Goal: Task Accomplishment & Management: Use online tool/utility

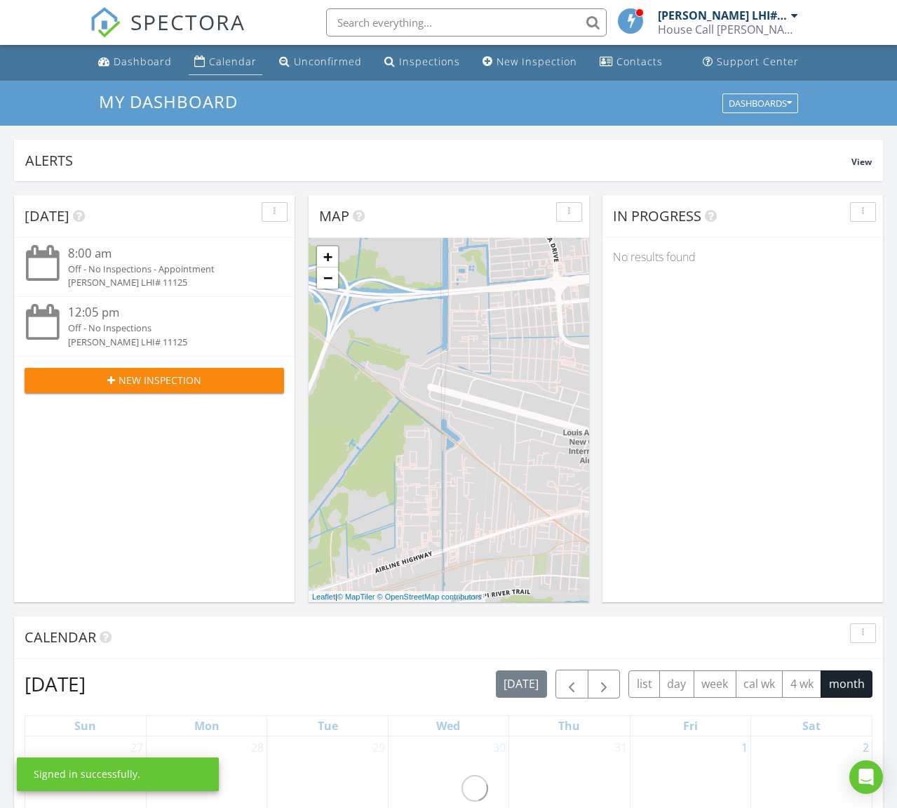
scroll to position [4, 0]
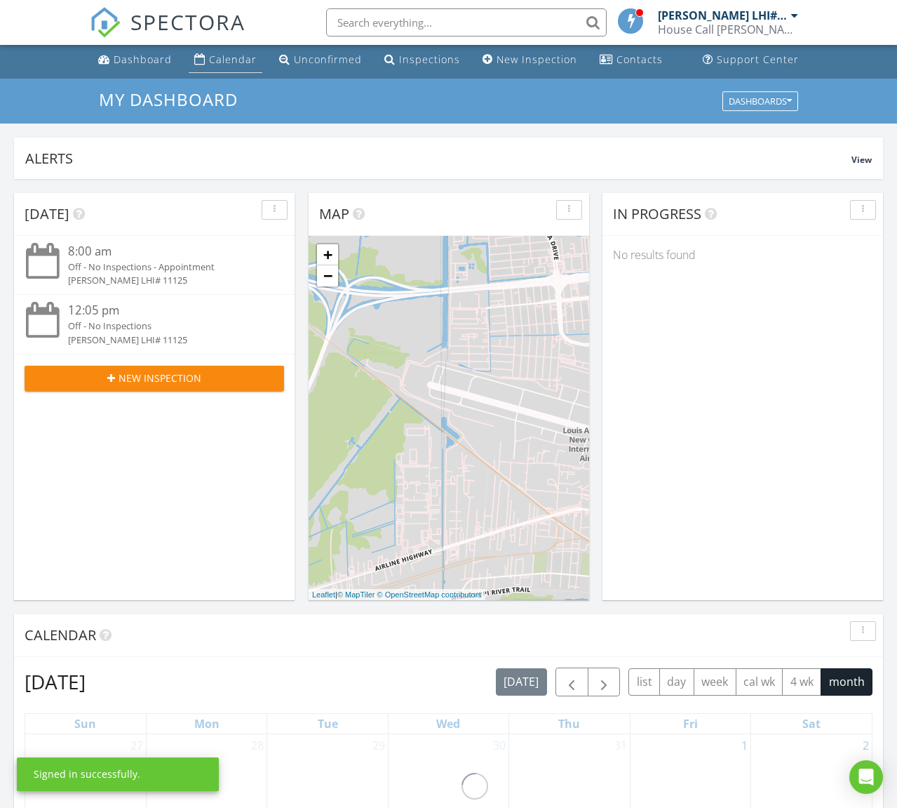
click at [227, 61] on div "Calendar" at bounding box center [233, 59] width 48 height 13
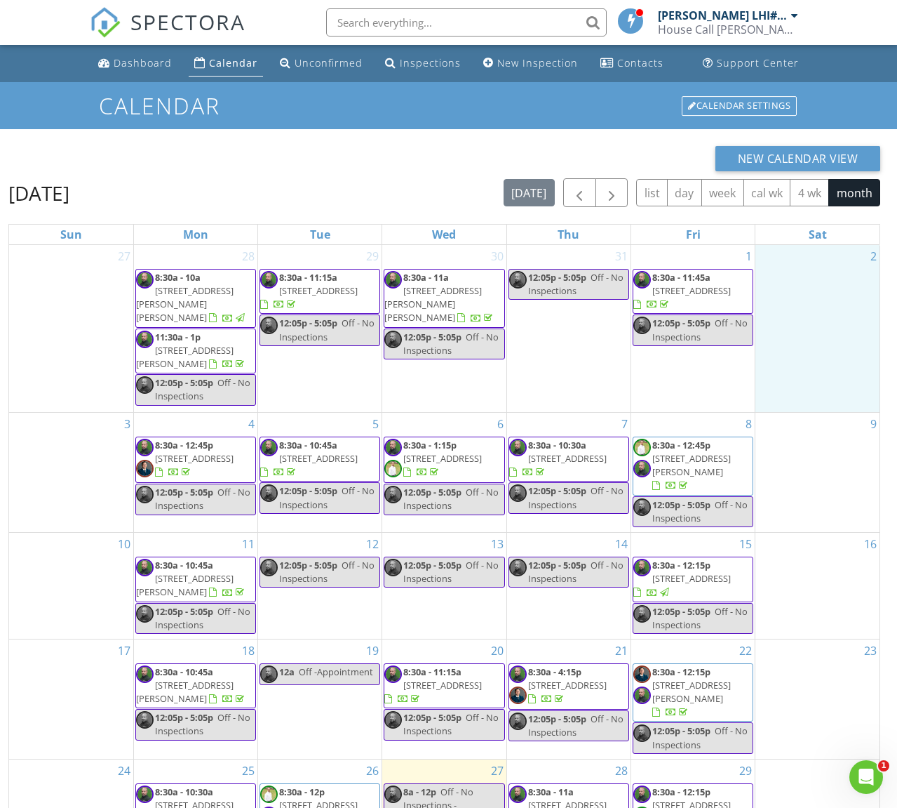
click at [849, 308] on div "2" at bounding box center [818, 328] width 124 height 167
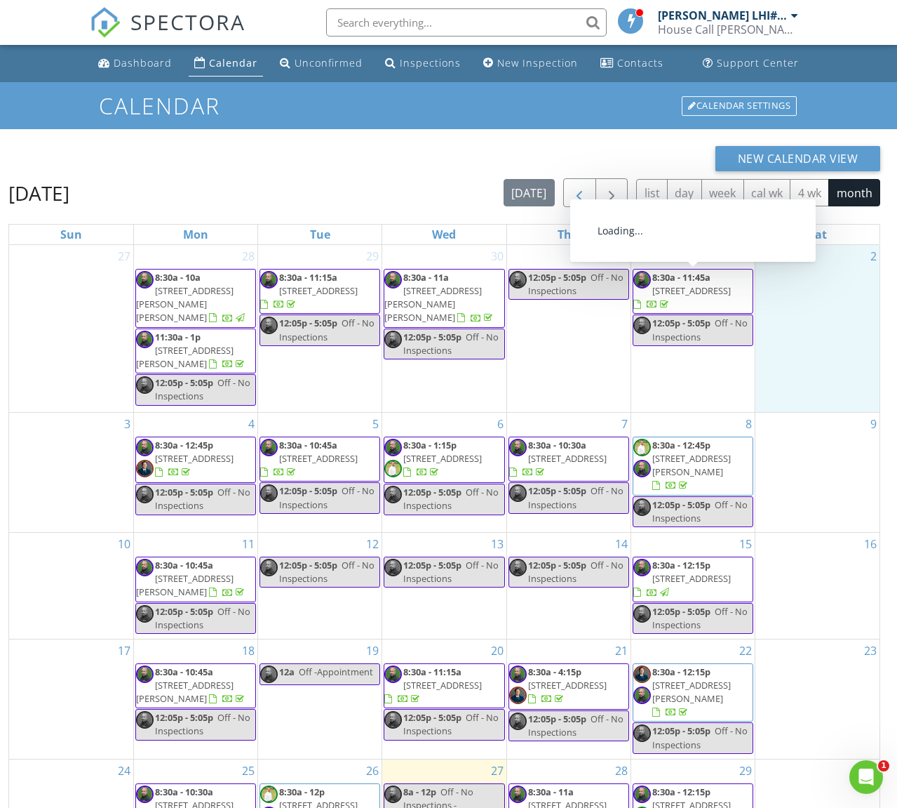
click at [583, 199] on span "button" at bounding box center [579, 193] width 17 height 17
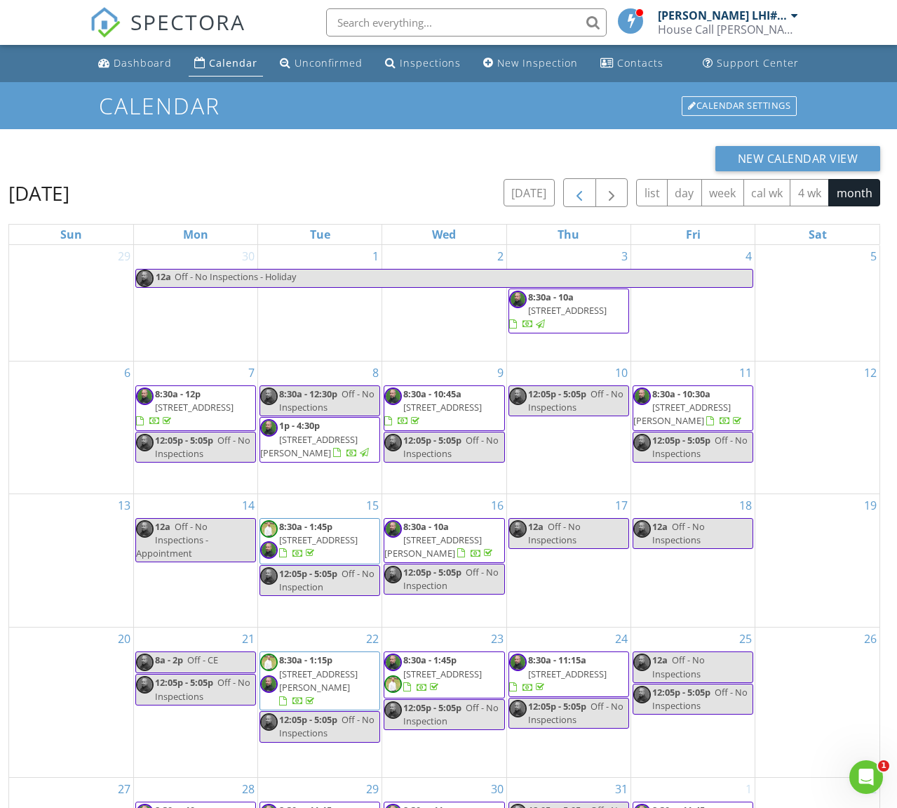
click at [582, 201] on span "button" at bounding box center [579, 193] width 17 height 17
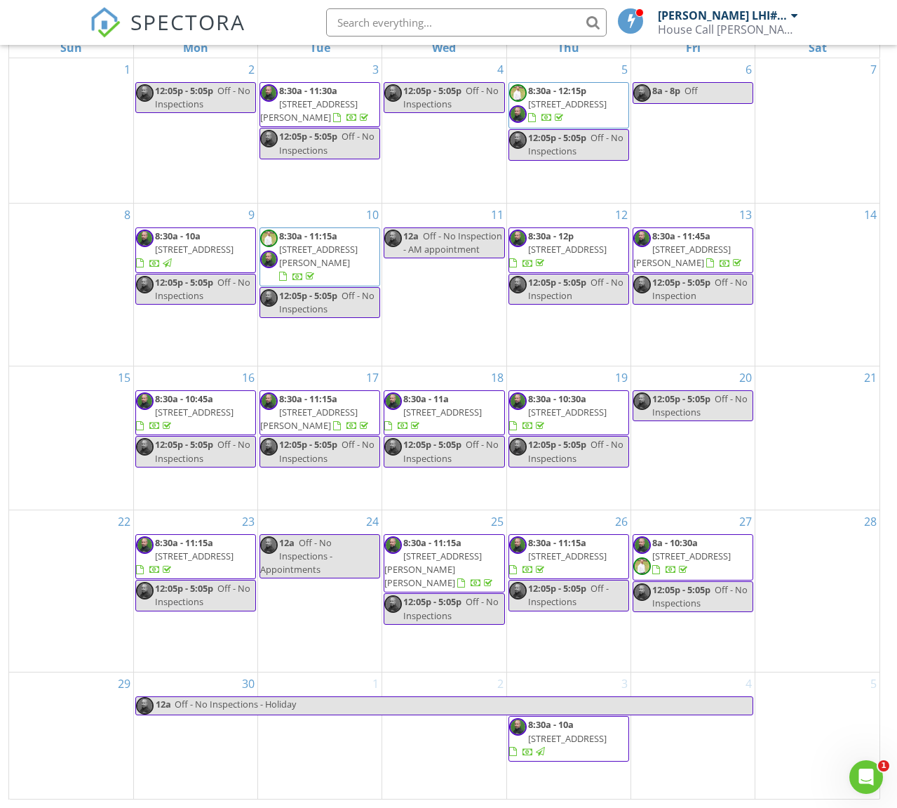
scroll to position [187, 0]
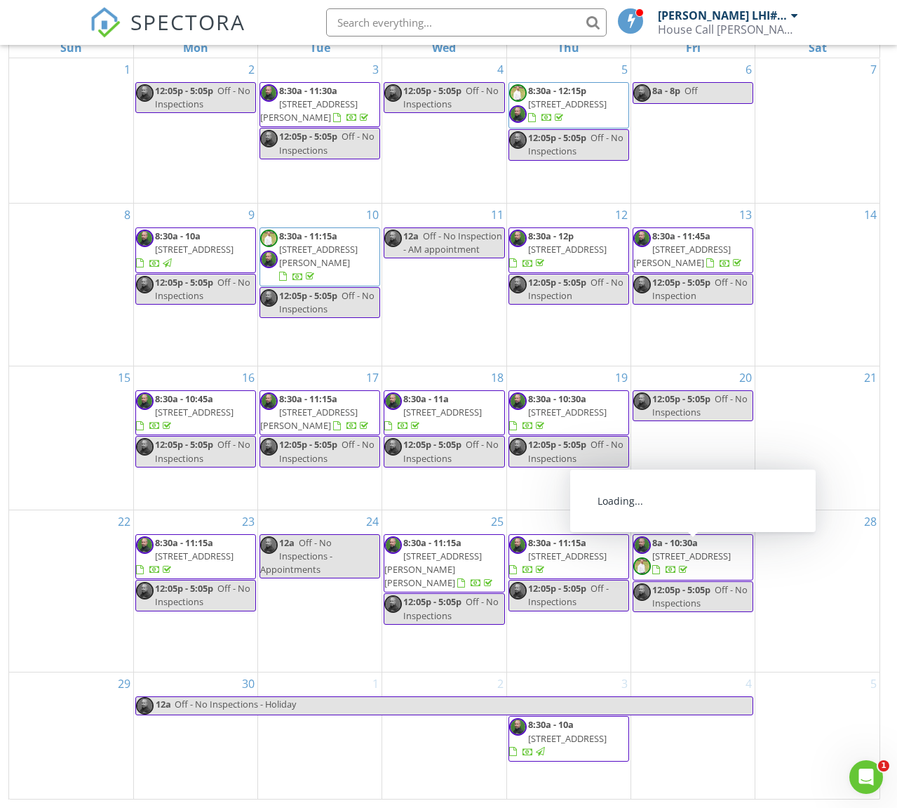
click at [716, 556] on span "416 Sako Dr, Raceland 70394" at bounding box center [692, 555] width 79 height 13
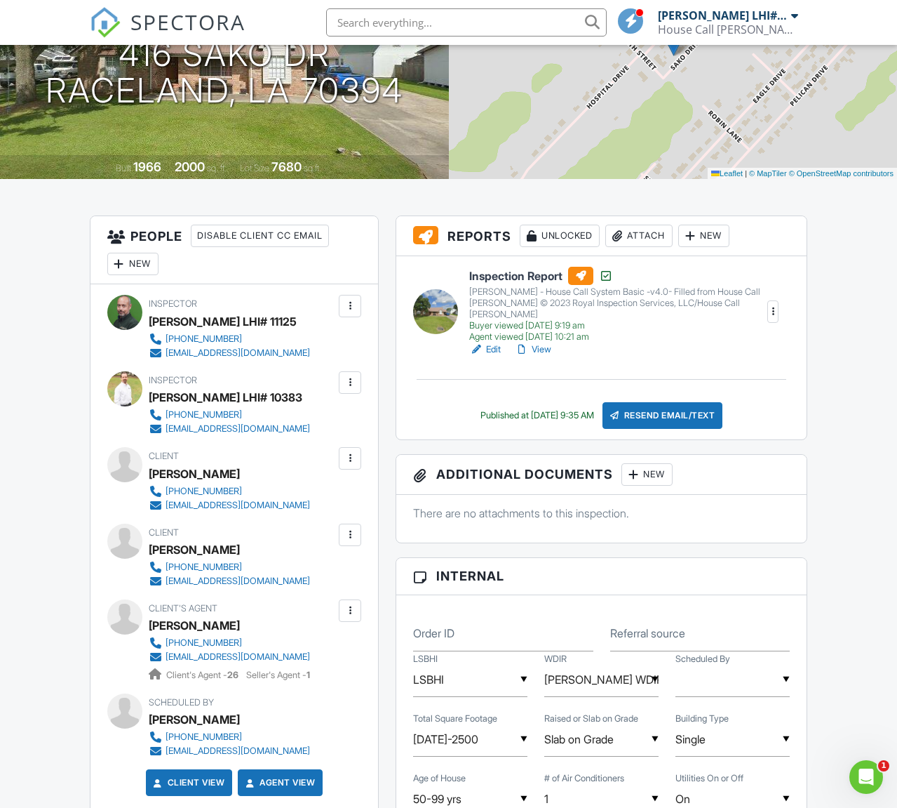
scroll to position [200, 0]
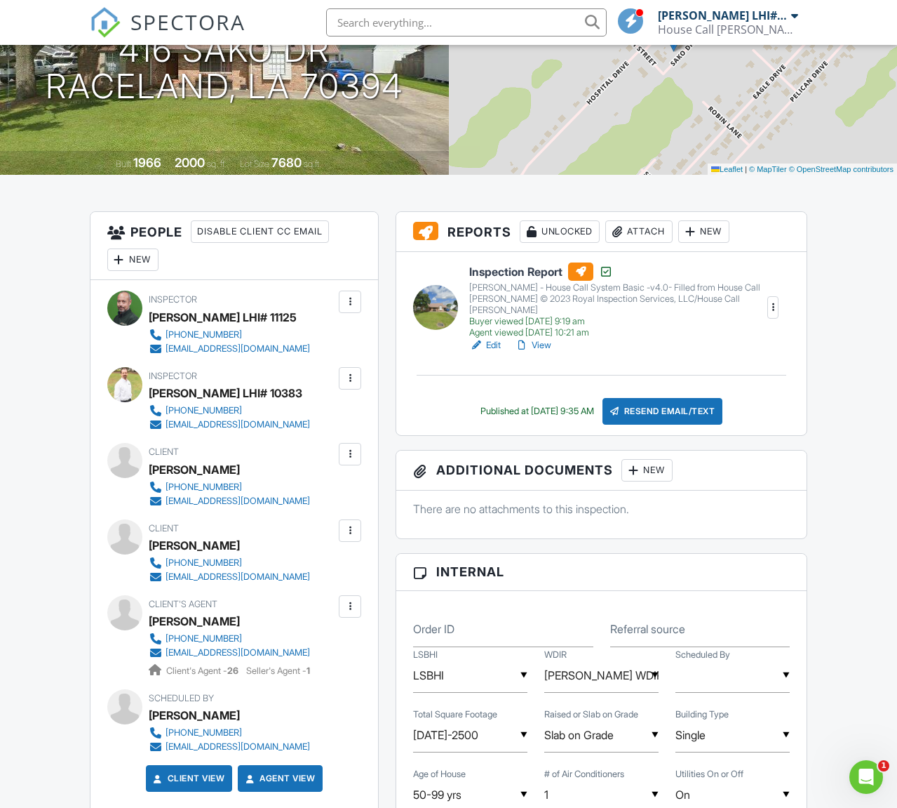
click at [773, 305] on div at bounding box center [773, 307] width 14 height 14
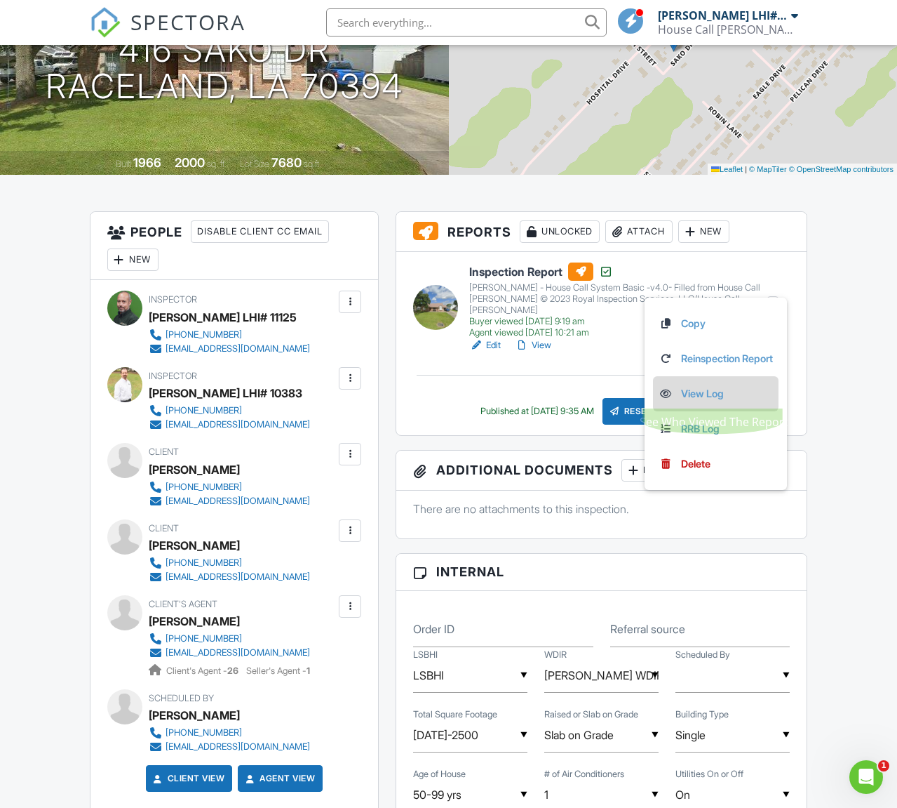
click at [707, 394] on link "View Log" at bounding box center [716, 393] width 114 height 15
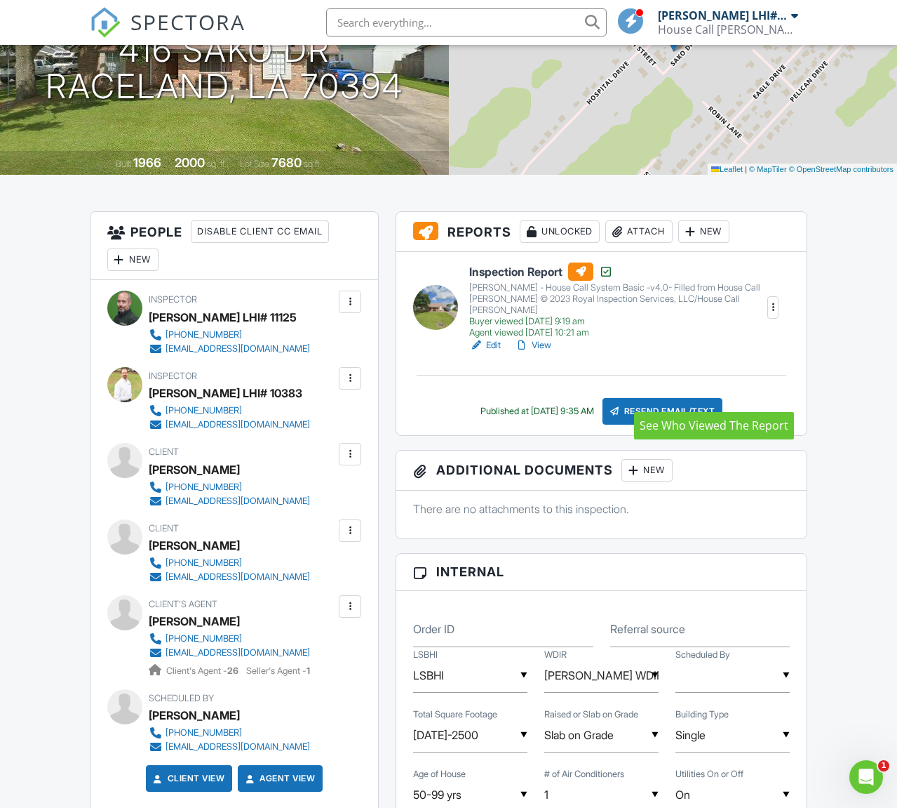
click at [503, 275] on h6 "Inspection Report" at bounding box center [617, 271] width 297 height 18
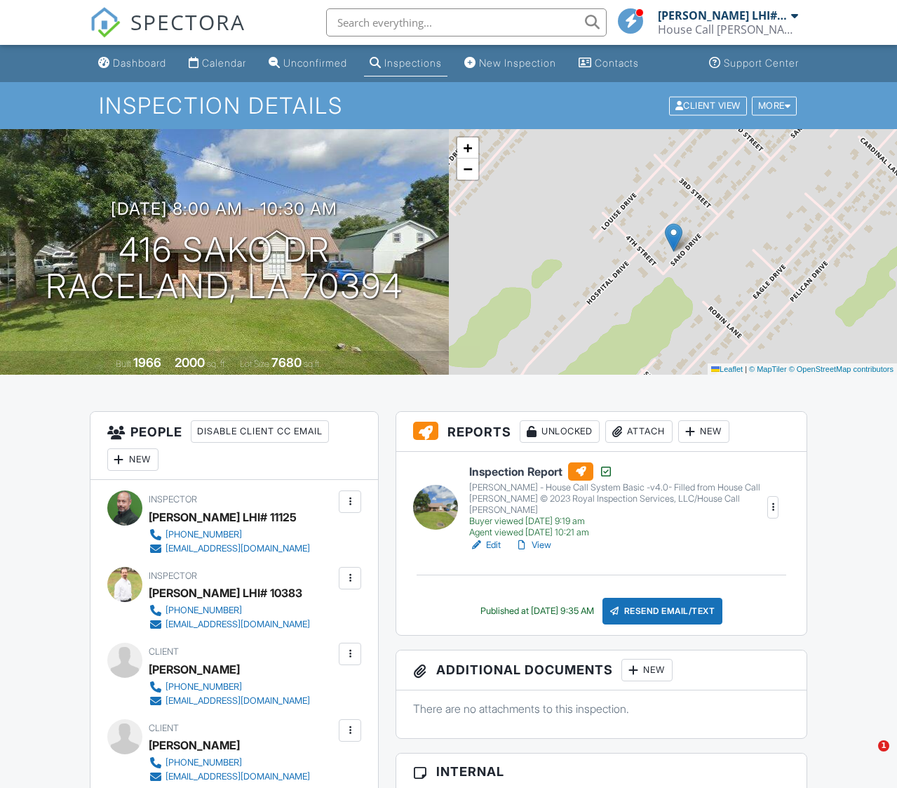
click at [545, 538] on link "View" at bounding box center [533, 545] width 36 height 14
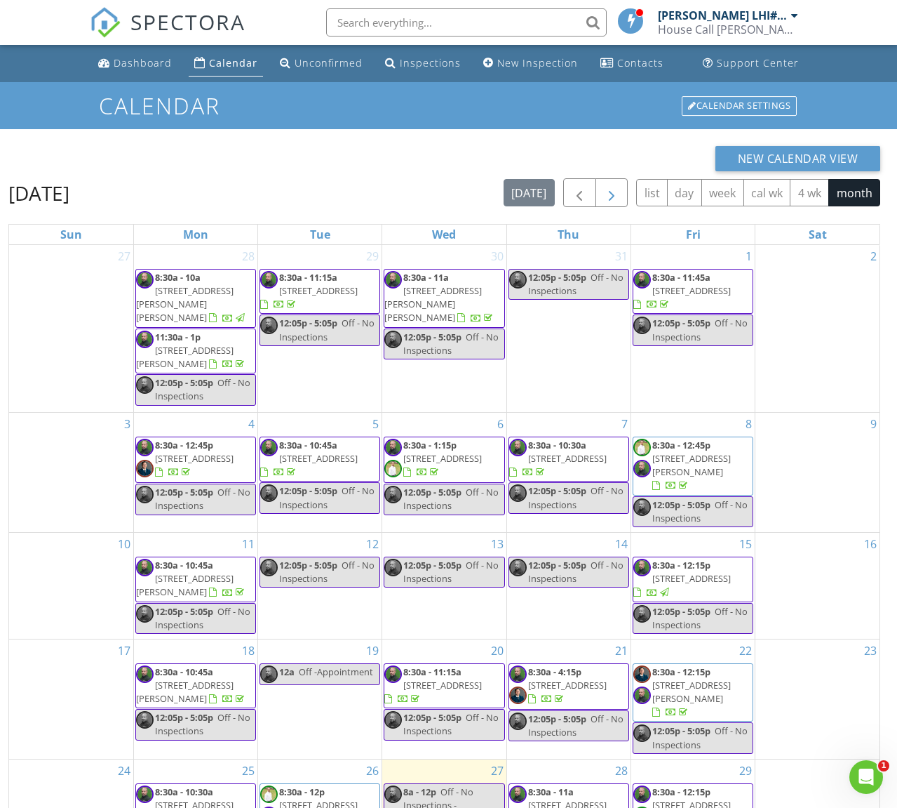
click at [613, 197] on span "button" at bounding box center [611, 193] width 17 height 17
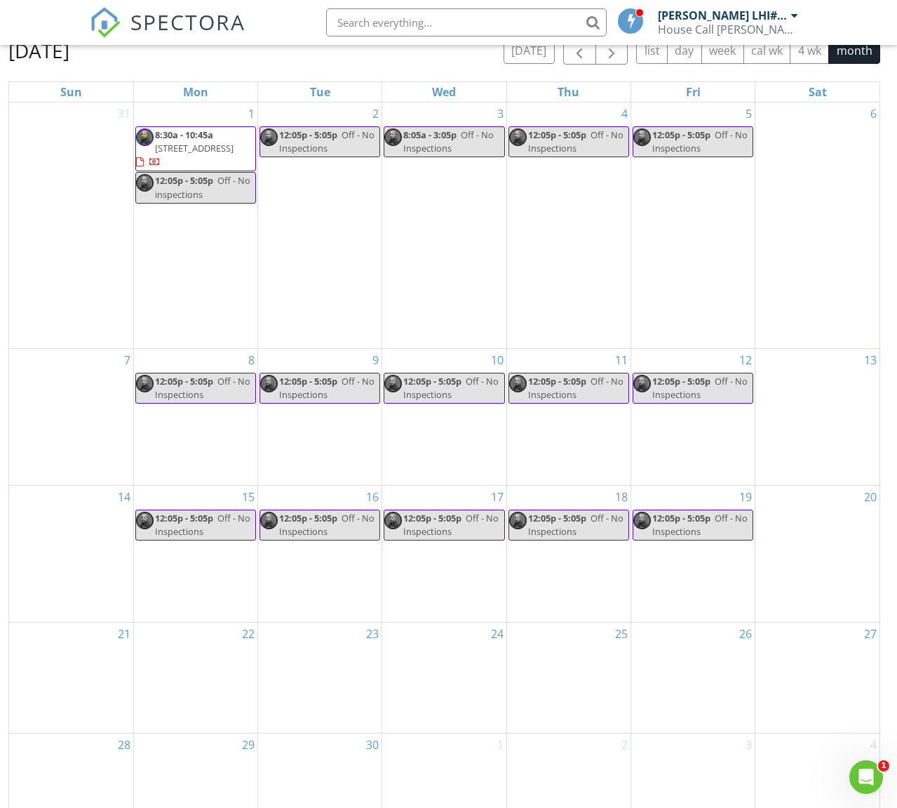
scroll to position [147, 0]
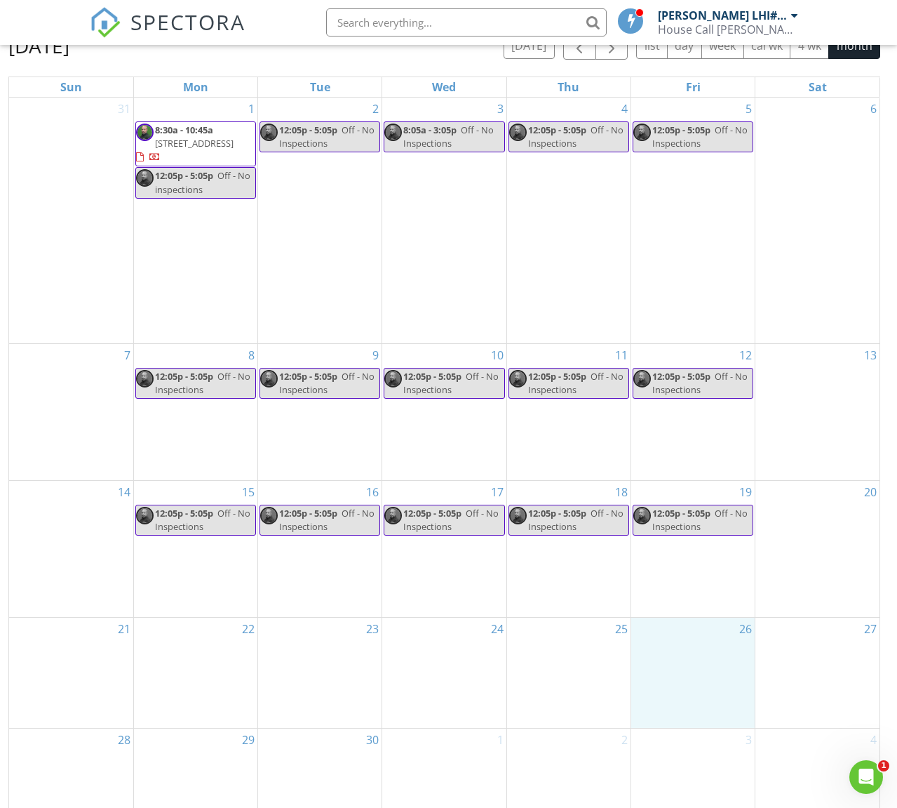
click at [688, 617] on div "26" at bounding box center [693, 672] width 123 height 110
click at [673, 582] on link "Event" at bounding box center [691, 574] width 72 height 22
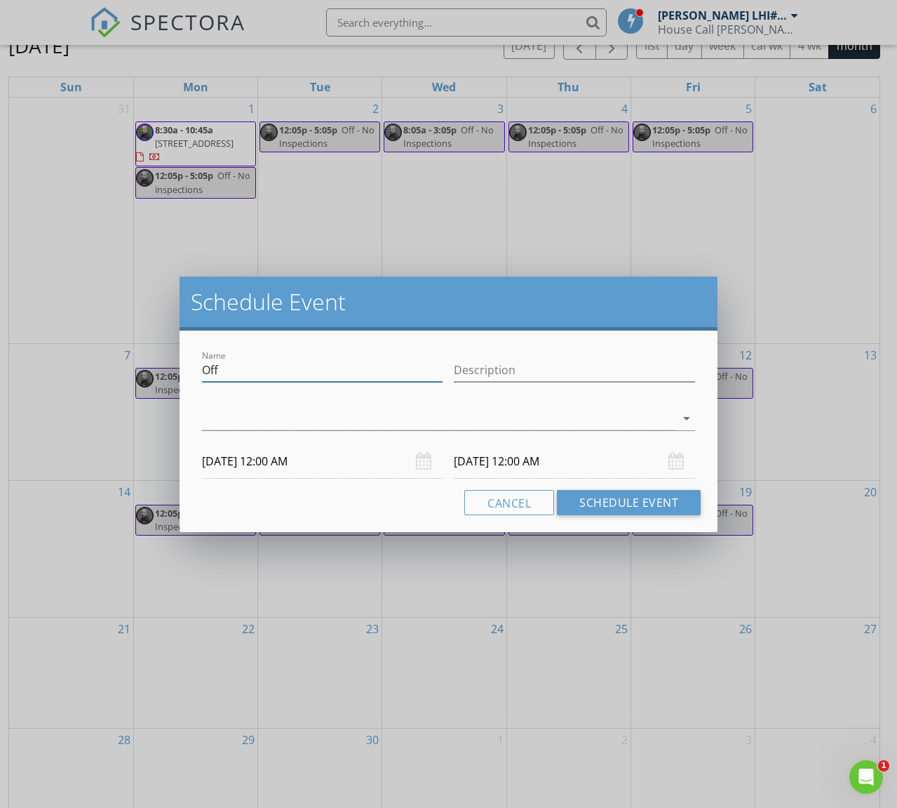
click at [279, 373] on input "Off" at bounding box center [322, 370] width 241 height 23
type input "Off - CE Class"
click at [686, 419] on icon "arrow_drop_down" at bounding box center [687, 418] width 17 height 17
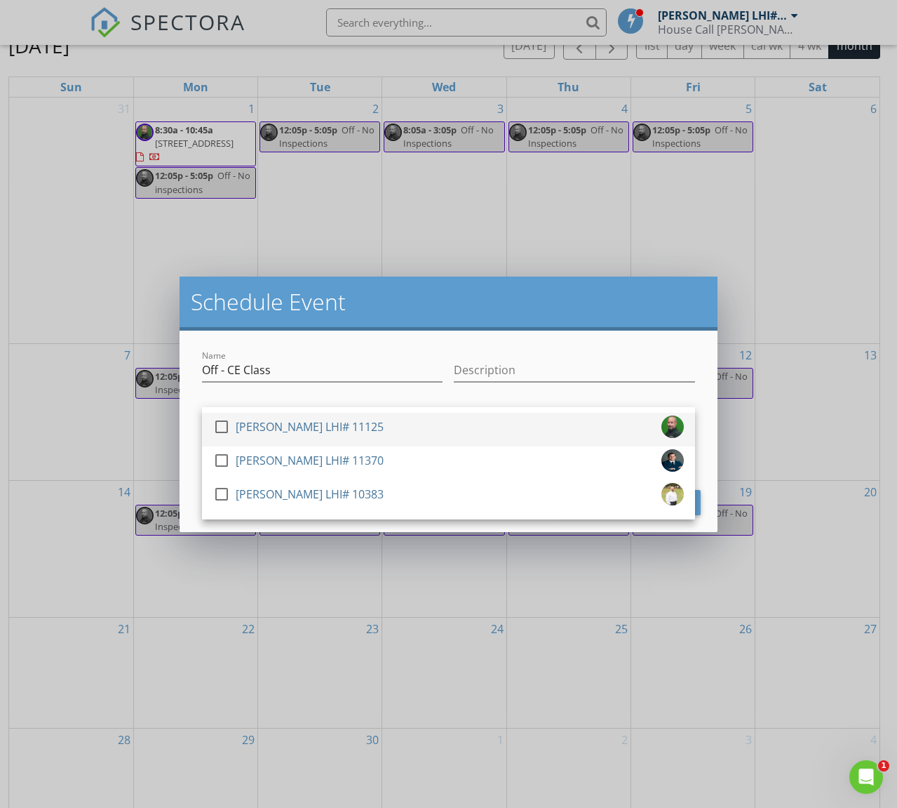
click at [228, 425] on div at bounding box center [222, 427] width 24 height 24
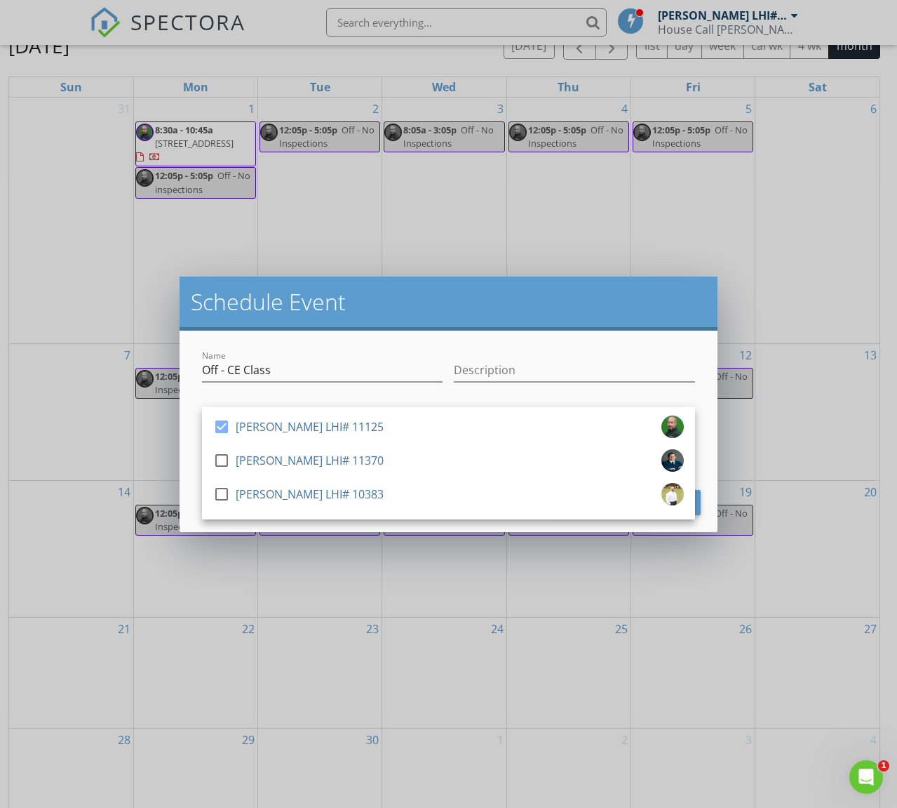
click at [195, 430] on div "Name Off - CE Class Description check_box Stanley Holliday LHI# 11125 check_box…" at bounding box center [449, 430] width 538 height 201
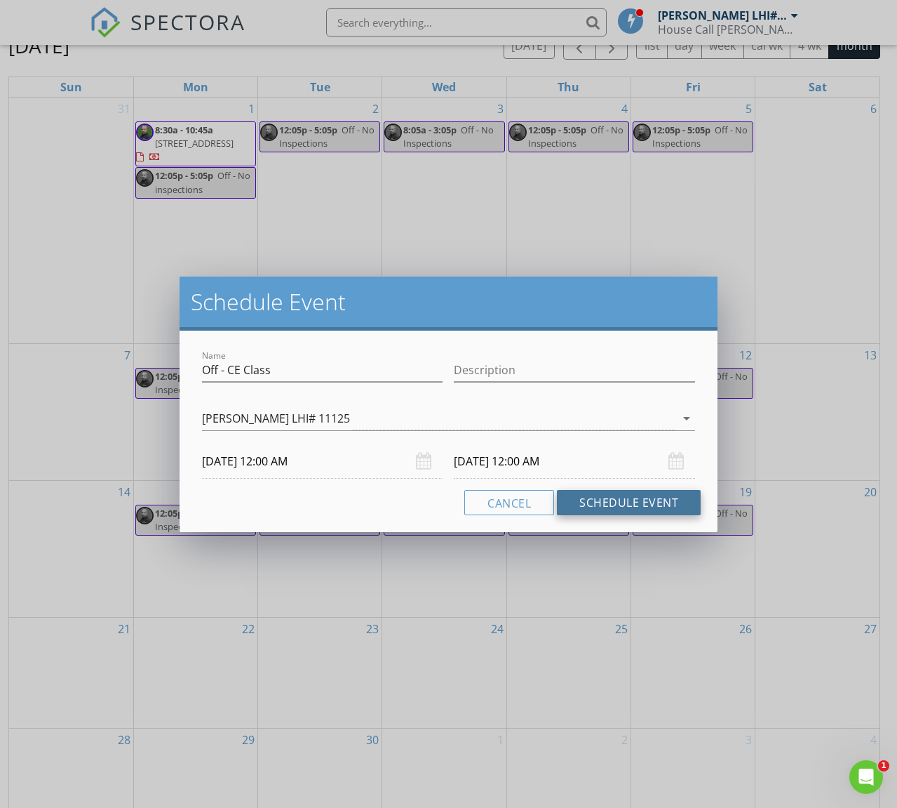
click at [647, 502] on button "Schedule Event" at bounding box center [629, 502] width 144 height 25
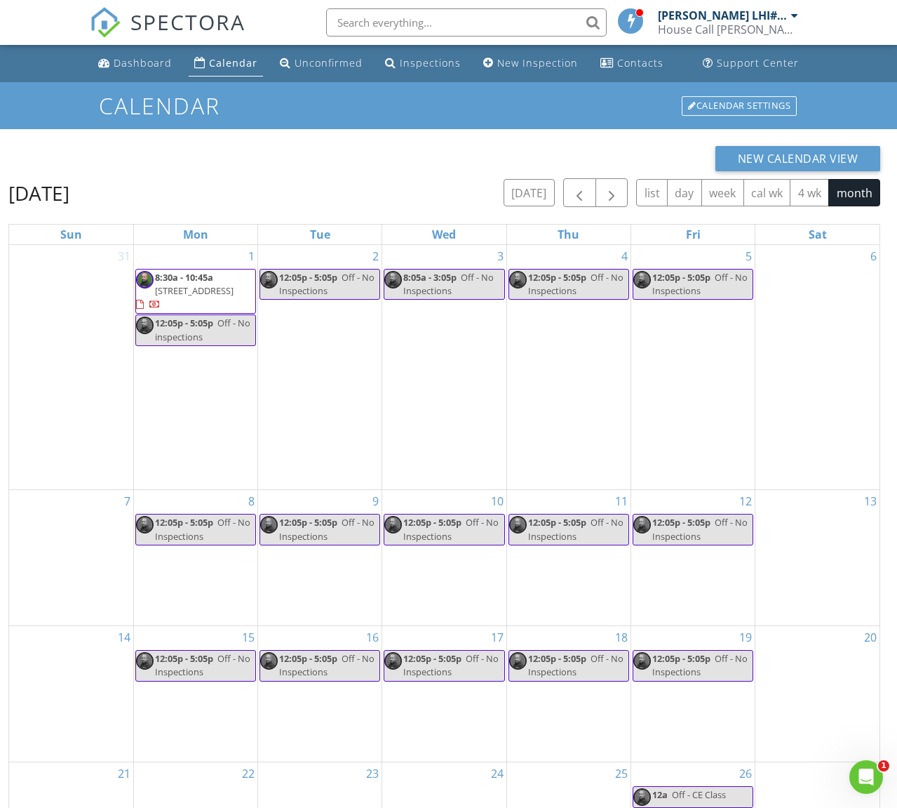
scroll to position [0, 0]
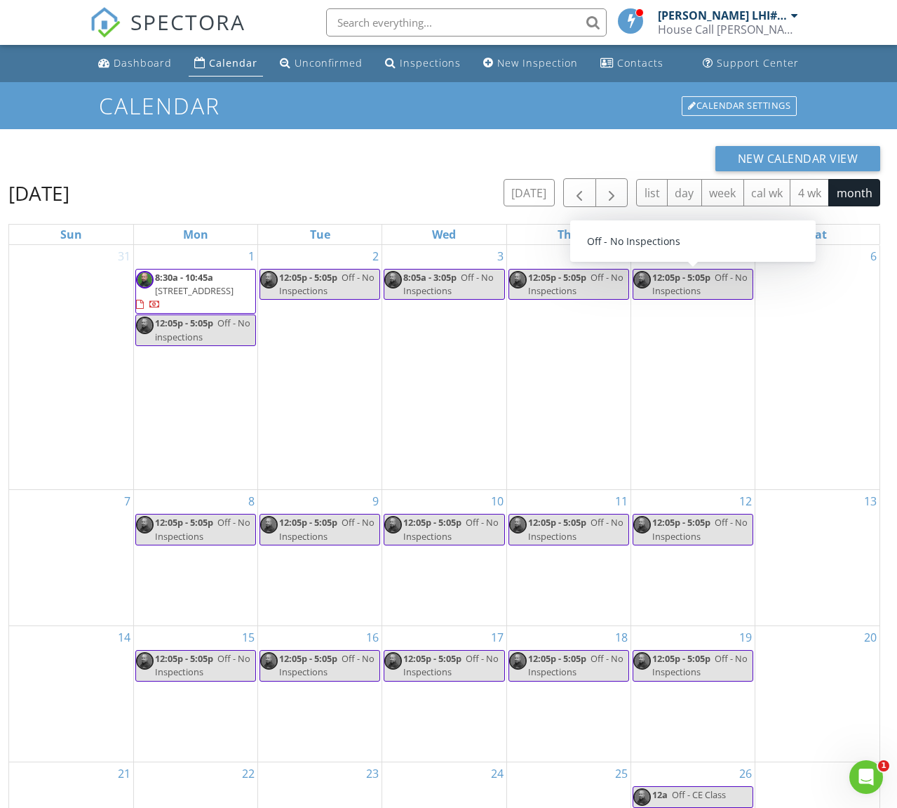
click at [791, 15] on div "[PERSON_NAME] LHI# 11125" at bounding box center [728, 15] width 140 height 14
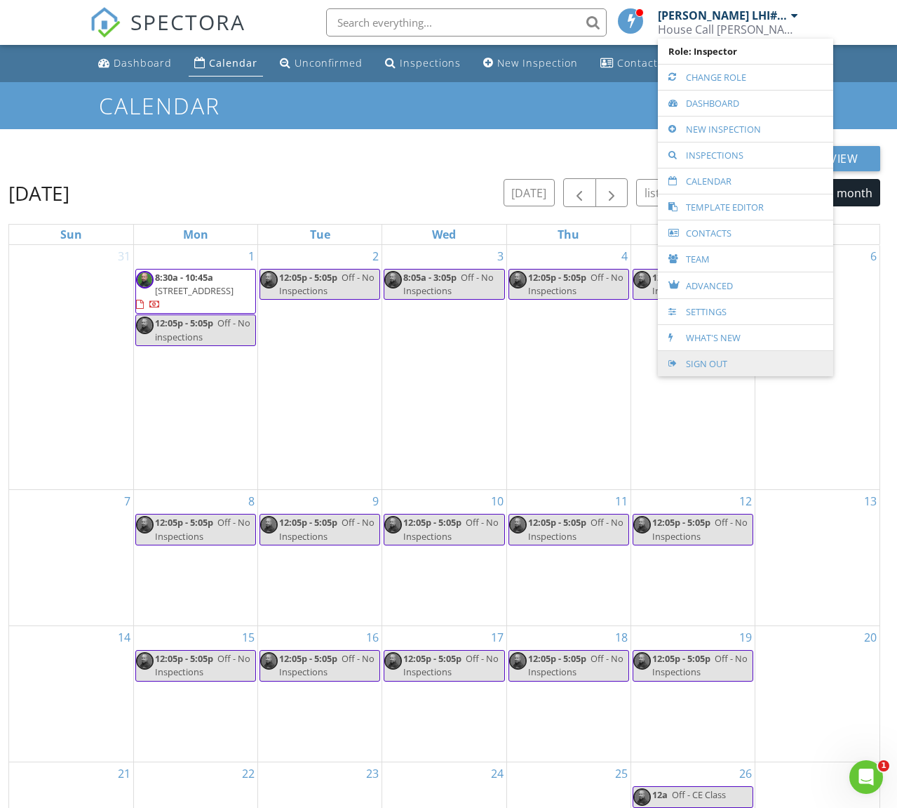
click at [728, 359] on link "Sign Out" at bounding box center [745, 363] width 161 height 25
